Goal: Information Seeking & Learning: Learn about a topic

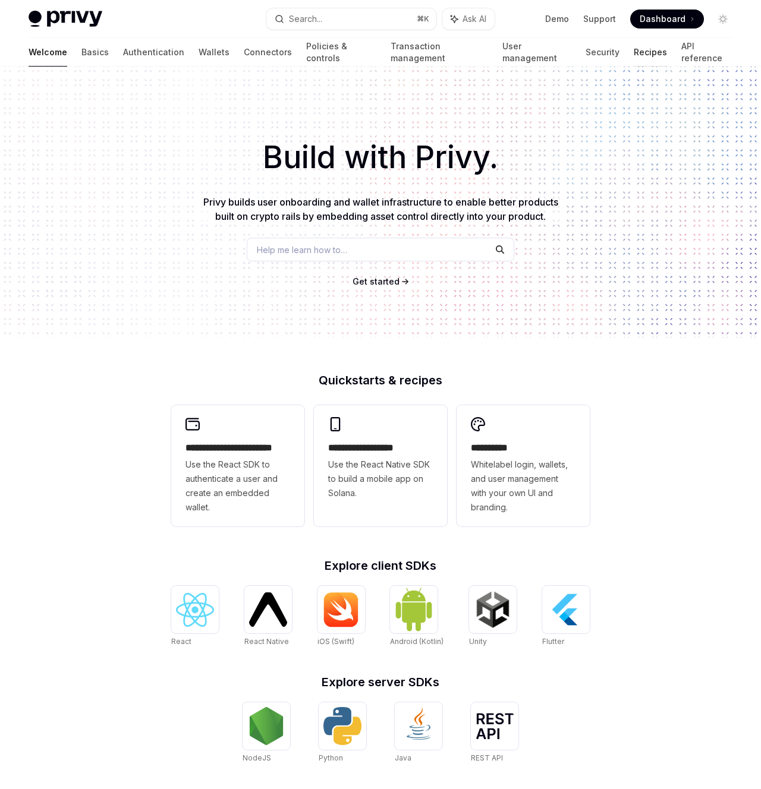
click at [634, 49] on link "Recipes" at bounding box center [650, 52] width 33 height 29
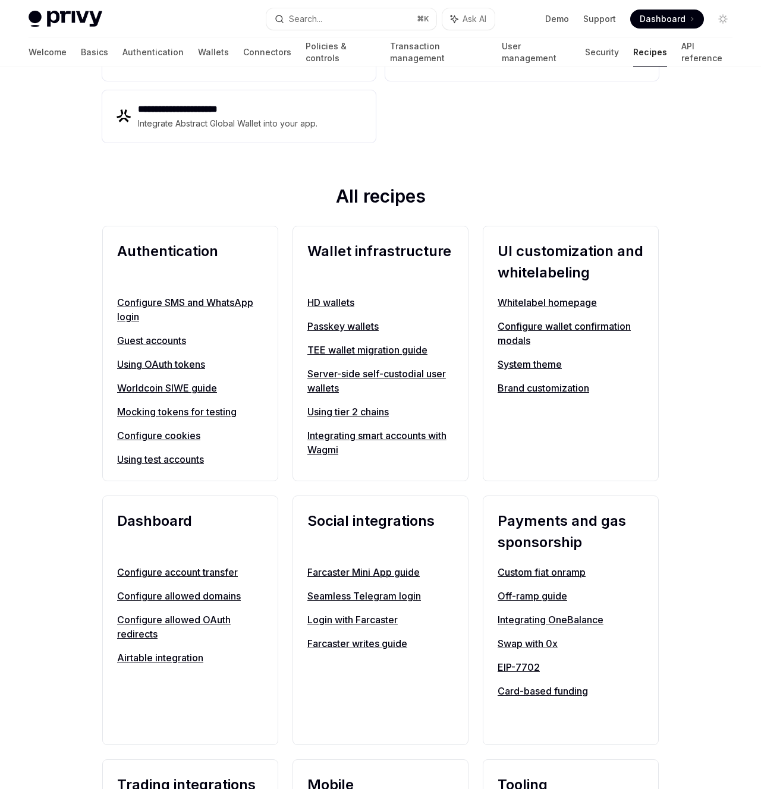
scroll to position [380, 0]
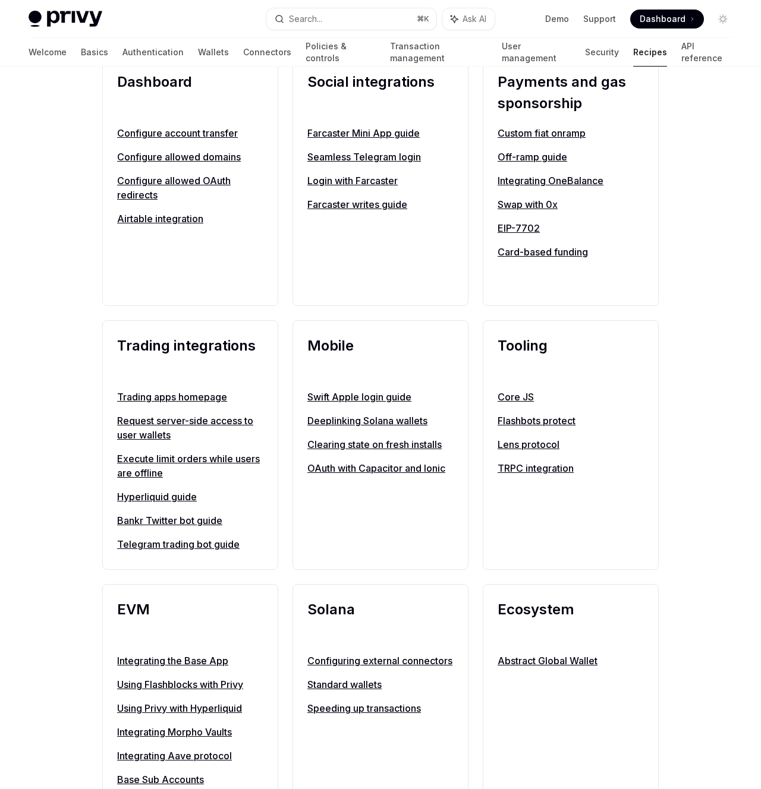
click at [467, 235] on div "Social integrations Farcaster Mini App guide Seamless Telegram login Login with…" at bounding box center [380, 181] width 176 height 250
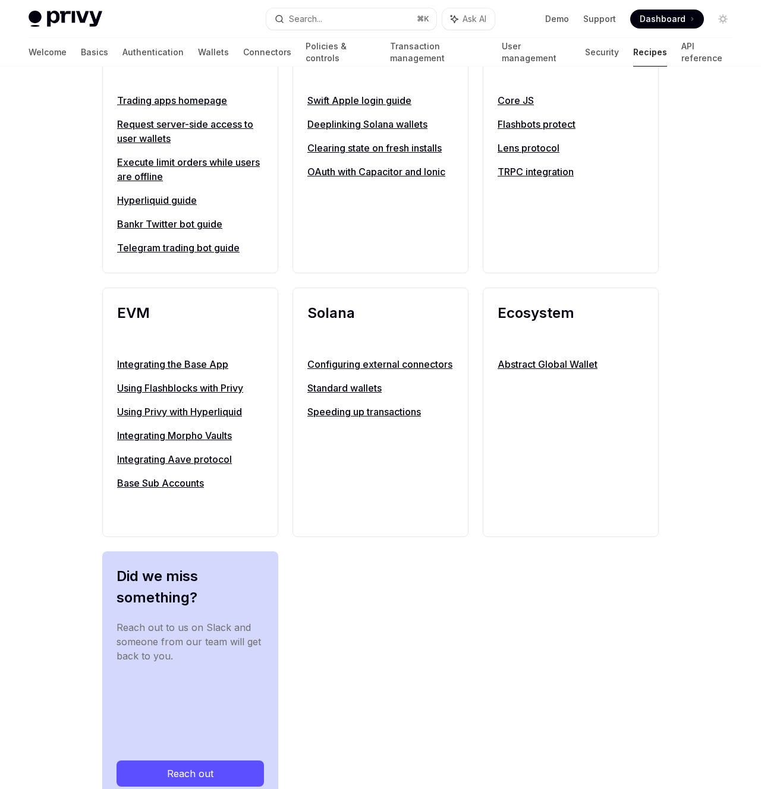
scroll to position [0, 0]
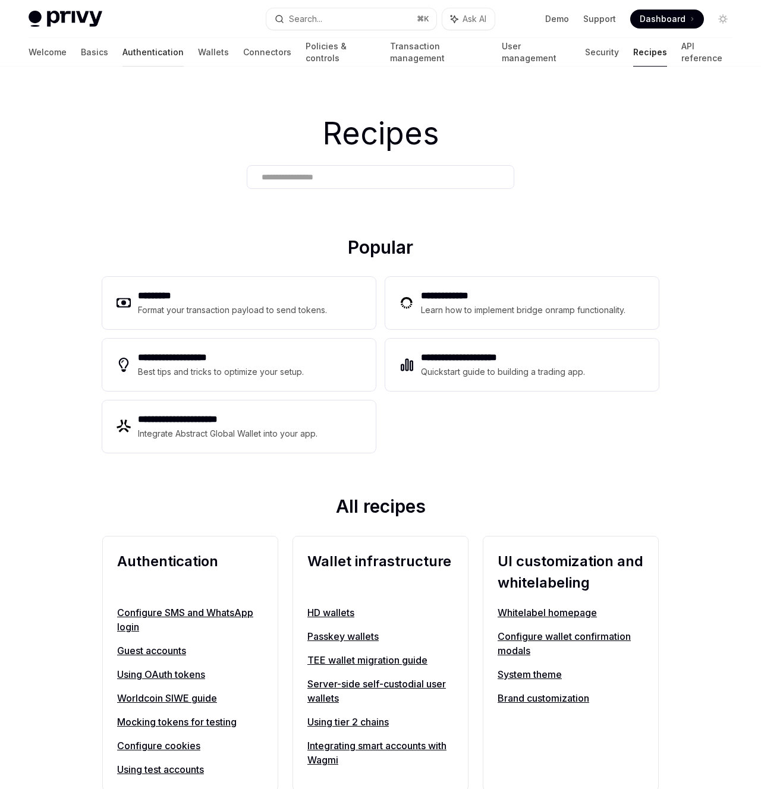
click at [122, 52] on link "Authentication" at bounding box center [152, 52] width 61 height 29
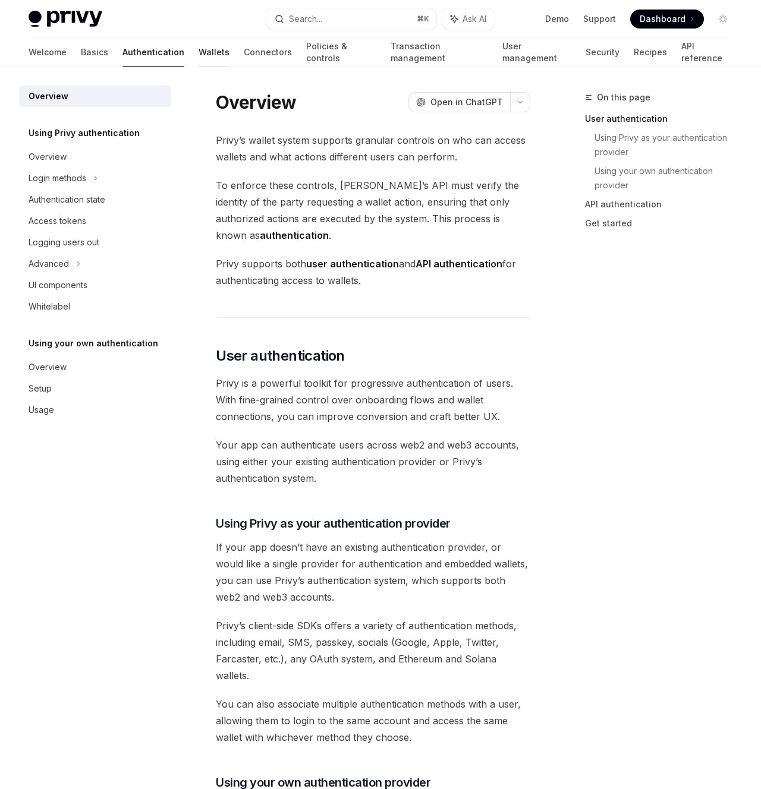
click at [199, 52] on link "Wallets" at bounding box center [214, 52] width 31 height 29
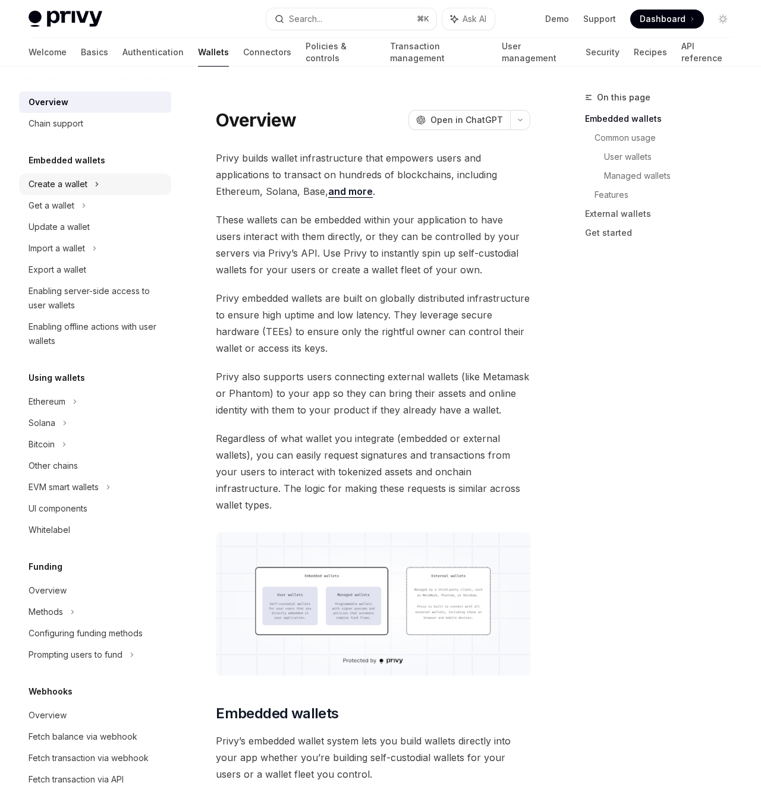
click at [101, 180] on div "Create a wallet" at bounding box center [95, 184] width 152 height 21
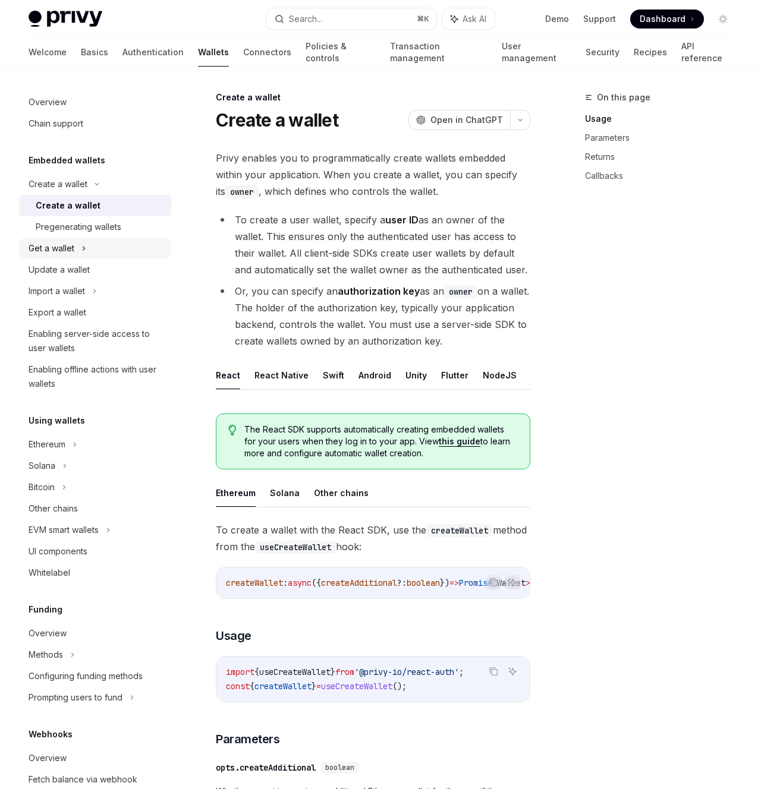
click at [83, 248] on icon at bounding box center [83, 248] width 5 height 14
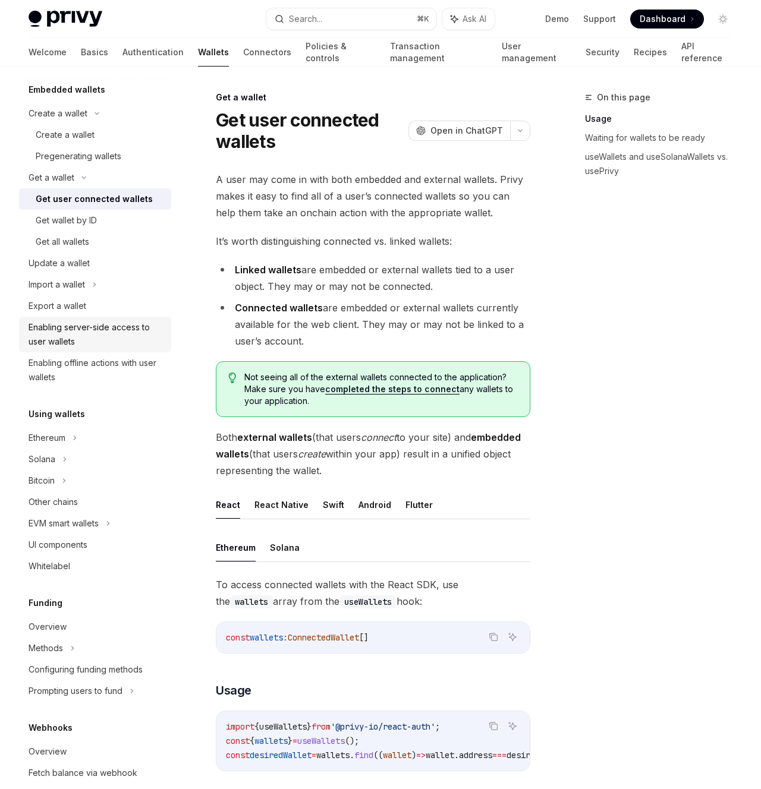
scroll to position [112, 0]
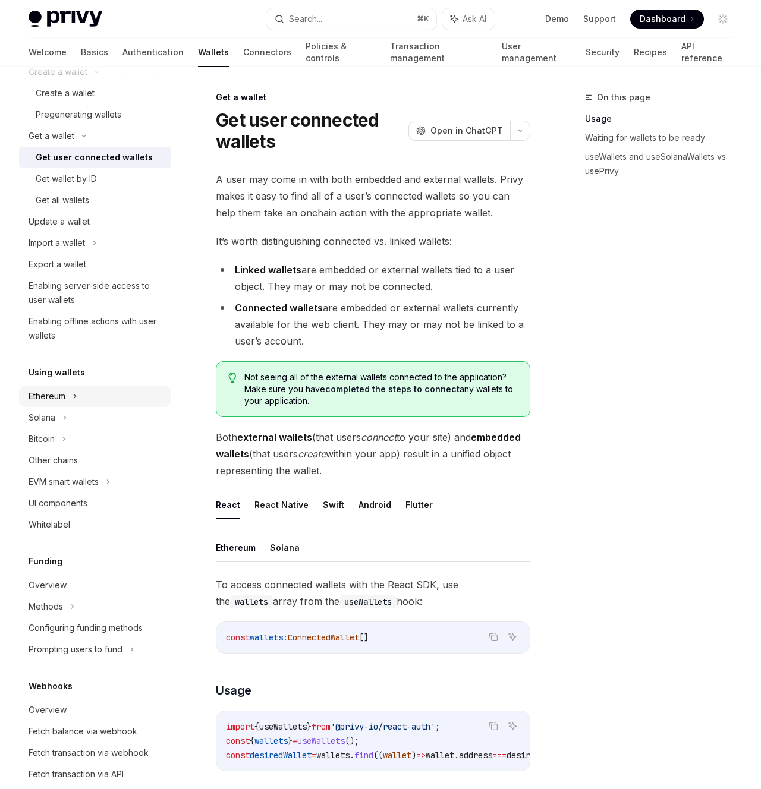
click at [90, 74] on icon at bounding box center [97, 72] width 14 height 5
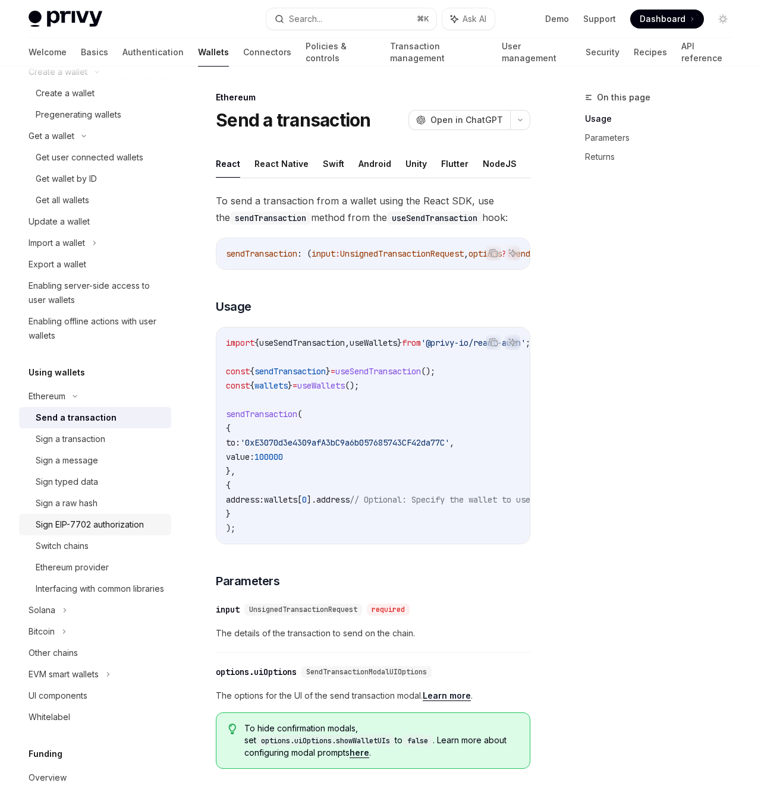
click at [126, 528] on div "Sign EIP-7702 authorization" at bounding box center [90, 525] width 108 height 14
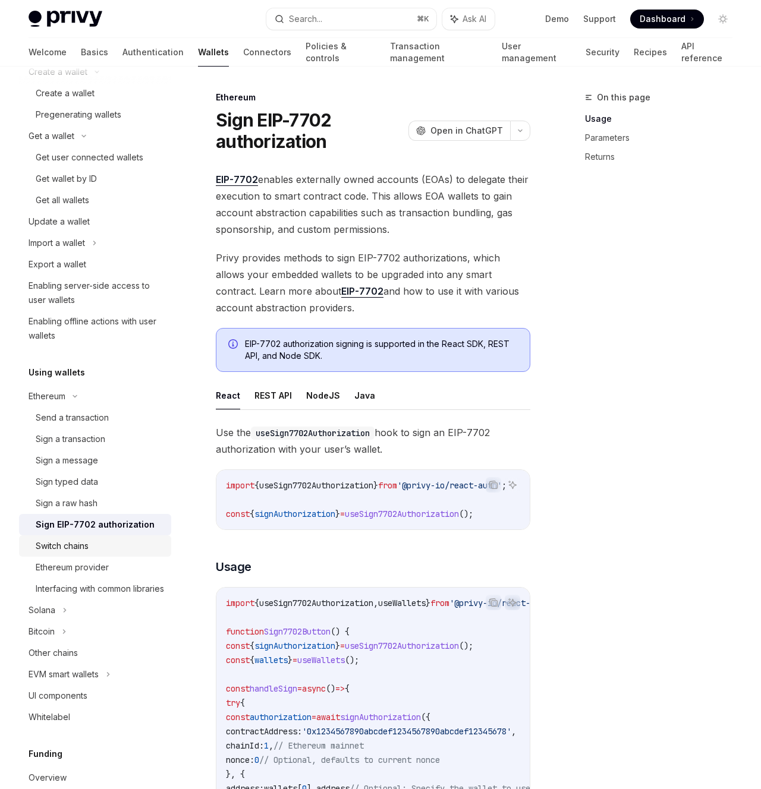
click at [119, 546] on div "Switch chains" at bounding box center [100, 546] width 128 height 14
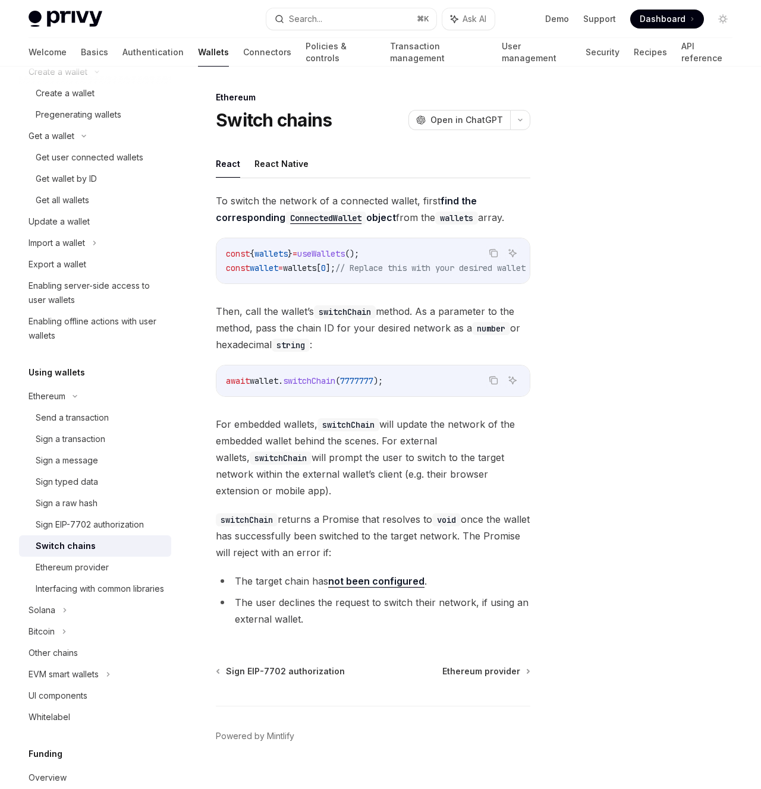
scroll to position [24, 0]
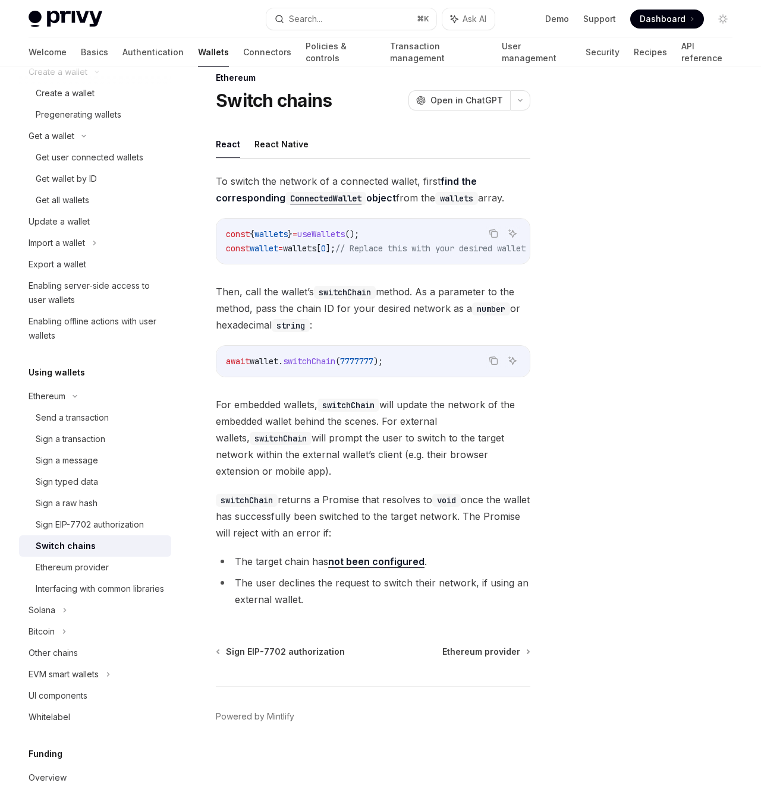
click at [52, 55] on h5 "Using wallets" at bounding box center [67, 48] width 77 height 14
click at [104, 334] on div "Enabling offline actions with user wallets" at bounding box center [97, 328] width 136 height 29
type textarea "*"
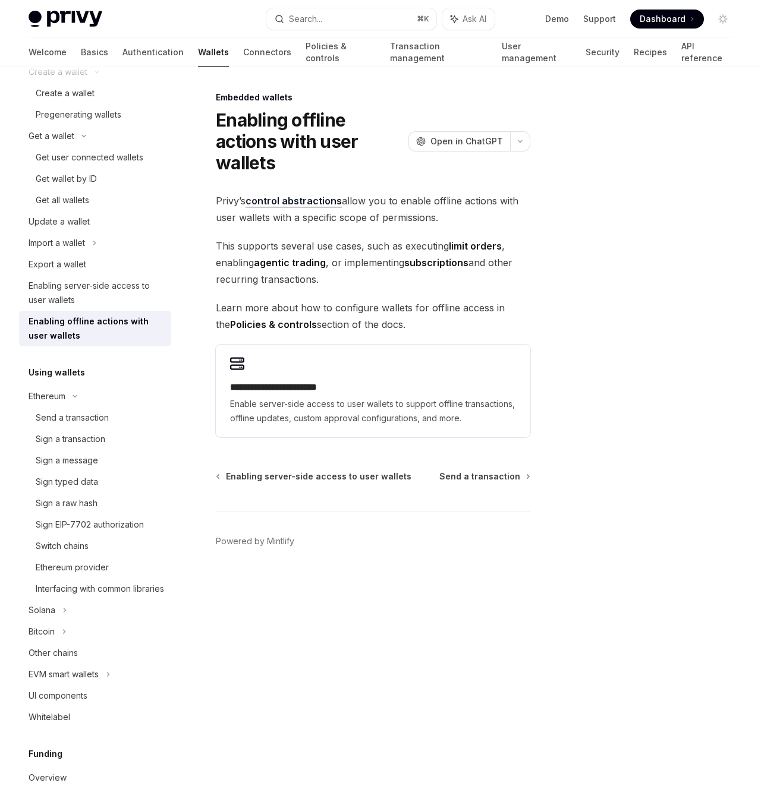
click at [193, 446] on div "**********" at bounding box center [261, 439] width 542 height 699
